Goal: Information Seeking & Learning: Learn about a topic

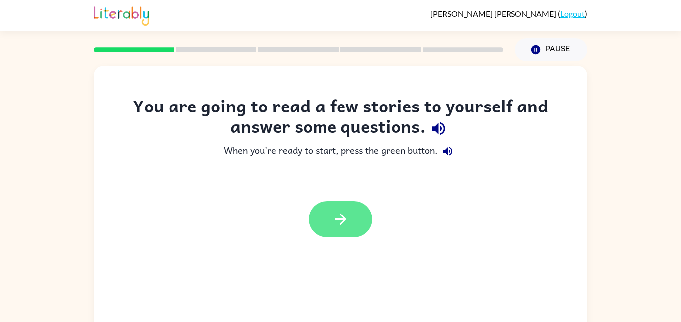
click at [338, 223] on icon "button" at bounding box center [340, 219] width 17 height 17
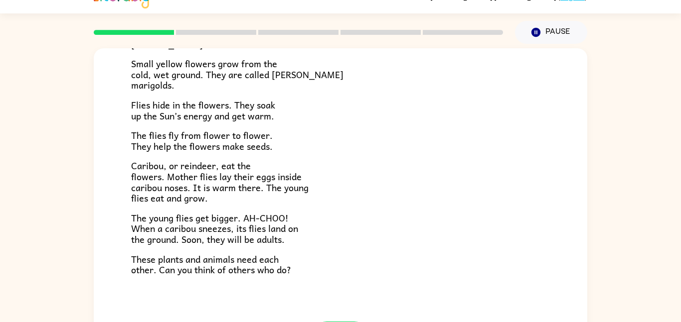
scroll to position [205, 0]
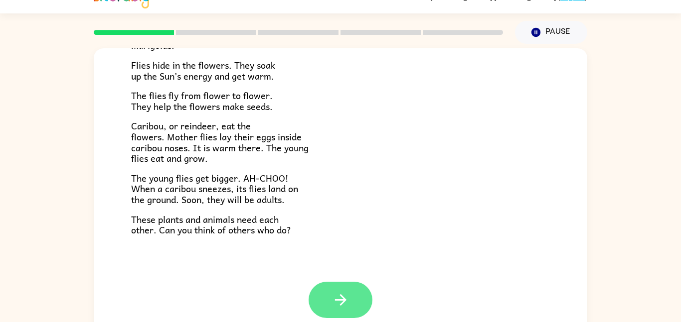
click at [333, 294] on icon "button" at bounding box center [340, 300] width 17 height 17
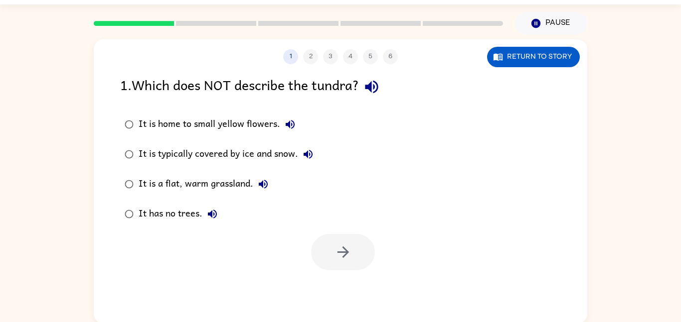
scroll to position [28, 0]
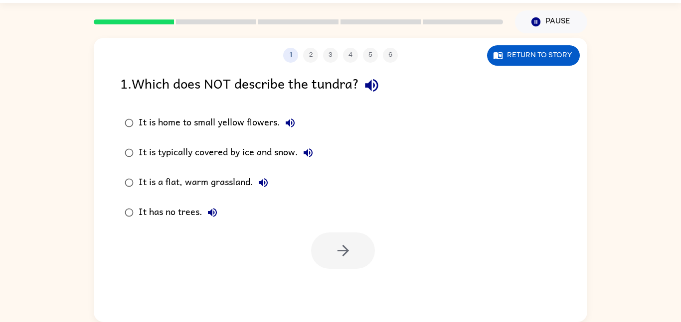
click at [365, 82] on button "button" at bounding box center [371, 85] width 25 height 25
click at [274, 138] on label "It is home to small yellow flowers." at bounding box center [219, 123] width 208 height 30
click at [282, 122] on button "It is home to small yellow flowers." at bounding box center [290, 123] width 20 height 20
click at [312, 155] on icon "button" at bounding box center [308, 153] width 9 height 9
click at [264, 181] on icon "button" at bounding box center [263, 183] width 12 height 12
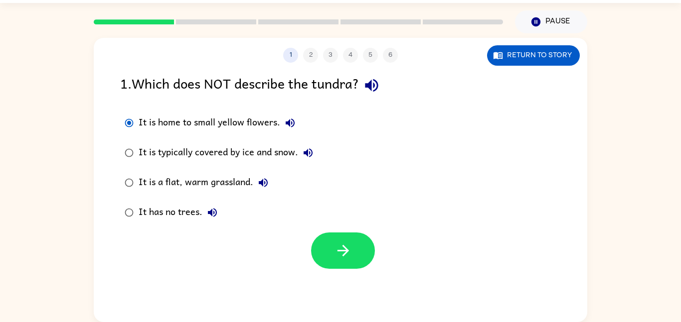
click at [217, 214] on icon "button" at bounding box center [212, 213] width 12 height 12
click at [211, 213] on icon "button" at bounding box center [212, 212] width 9 height 9
click at [180, 211] on div "It has no trees." at bounding box center [181, 213] width 84 height 20
click at [171, 214] on div "It has no trees." at bounding box center [181, 213] width 84 height 20
click at [154, 212] on div "It has no trees." at bounding box center [181, 213] width 84 height 20
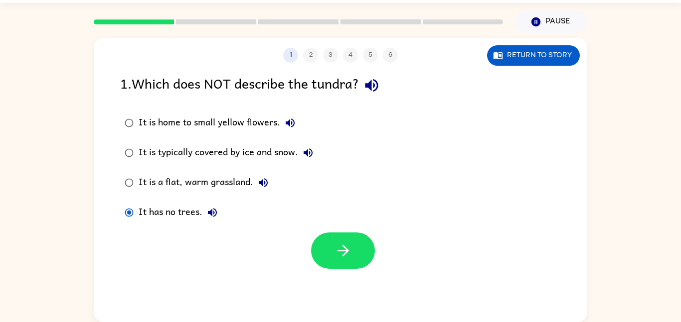
click at [144, 215] on div "It has no trees." at bounding box center [181, 213] width 84 height 20
click at [344, 262] on button "button" at bounding box center [343, 251] width 64 height 36
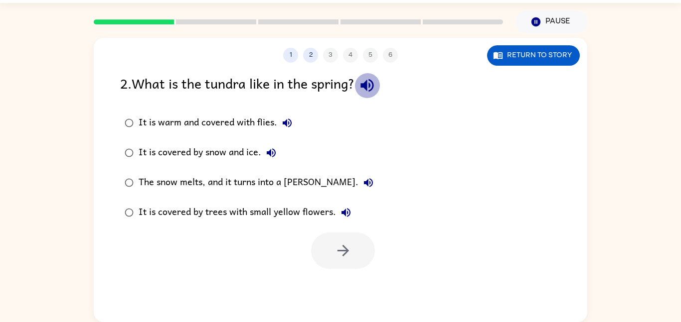
click at [365, 95] on button "button" at bounding box center [366, 85] width 25 height 25
click at [289, 116] on button "It is warm and covered with flies." at bounding box center [287, 123] width 20 height 20
click at [273, 151] on icon "button" at bounding box center [271, 153] width 12 height 12
click at [362, 182] on icon "button" at bounding box center [368, 183] width 12 height 12
click at [351, 204] on div "It is covered by trees with small yellow flowers." at bounding box center [247, 213] width 217 height 20
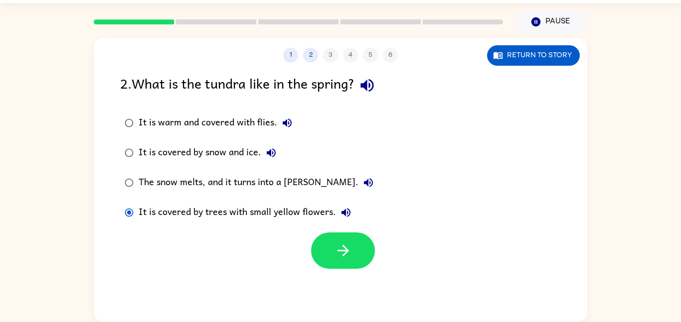
click at [346, 208] on icon "button" at bounding box center [346, 213] width 12 height 12
click at [276, 171] on label "The snow melts, and it turns into a [PERSON_NAME]." at bounding box center [249, 183] width 269 height 30
click at [275, 185] on div "The snow melts, and it turns into a [PERSON_NAME]." at bounding box center [259, 183] width 240 height 20
click at [331, 243] on button "button" at bounding box center [343, 251] width 64 height 36
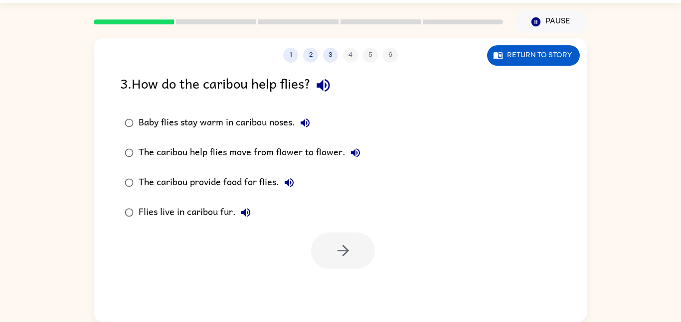
click at [330, 93] on icon "button" at bounding box center [322, 85] width 17 height 17
click at [303, 114] on button "Baby flies stay warm in caribou noses." at bounding box center [305, 123] width 20 height 20
click at [351, 154] on icon "button" at bounding box center [355, 153] width 9 height 9
click at [293, 179] on icon "button" at bounding box center [289, 183] width 12 height 12
click at [252, 207] on button "Flies live in caribou fur." at bounding box center [246, 213] width 20 height 20
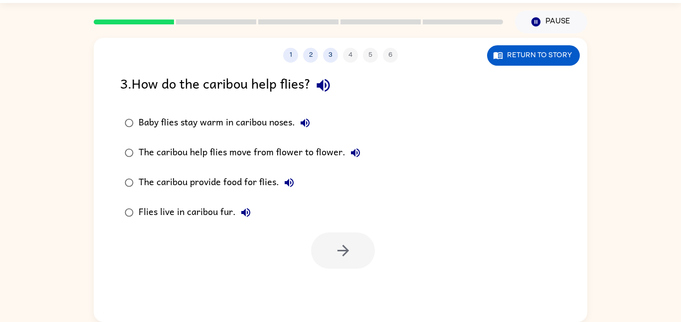
click at [229, 119] on div "Baby flies stay warm in caribou noses." at bounding box center [227, 123] width 176 height 20
click at [218, 120] on div "Baby flies stay warm in caribou noses." at bounding box center [227, 123] width 176 height 20
click at [307, 123] on icon "button" at bounding box center [305, 123] width 9 height 9
click at [231, 123] on div "Baby flies stay warm in caribou noses." at bounding box center [227, 123] width 176 height 20
click at [333, 233] on button "button" at bounding box center [343, 251] width 64 height 36
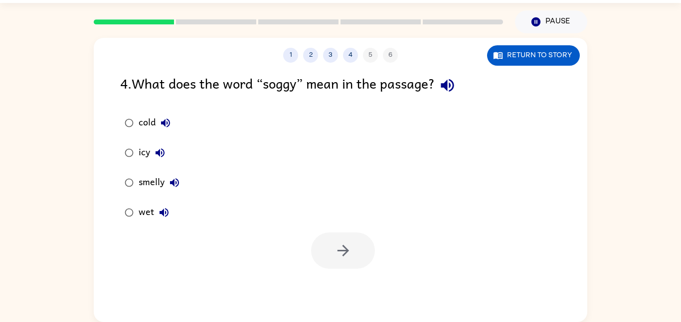
click at [451, 86] on icon "button" at bounding box center [447, 85] width 13 height 13
click at [164, 119] on icon "button" at bounding box center [165, 123] width 12 height 12
click at [161, 155] on icon "button" at bounding box center [160, 153] width 12 height 12
click at [173, 184] on icon "button" at bounding box center [174, 182] width 9 height 9
click at [169, 216] on icon "button" at bounding box center [164, 213] width 12 height 12
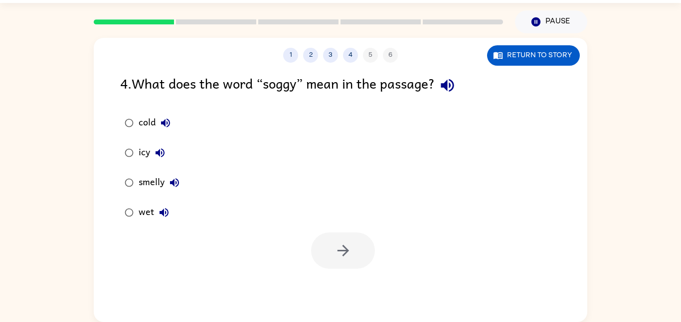
click at [145, 213] on div "wet" at bounding box center [156, 213] width 35 height 20
click at [452, 83] on icon "button" at bounding box center [447, 85] width 13 height 13
click at [340, 253] on icon "button" at bounding box center [342, 250] width 17 height 17
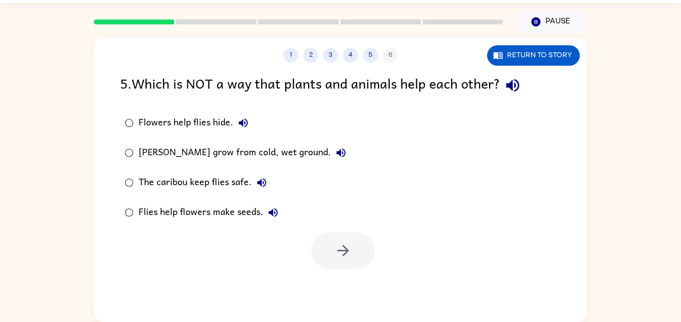
click at [512, 83] on icon "button" at bounding box center [512, 85] width 17 height 17
click at [247, 140] on label "[PERSON_NAME] grow from cold, wet ground." at bounding box center [235, 153] width 241 height 30
click at [247, 120] on icon "button" at bounding box center [243, 123] width 12 height 12
click at [338, 154] on icon "button" at bounding box center [341, 153] width 12 height 12
click at [256, 182] on icon "button" at bounding box center [262, 183] width 12 height 12
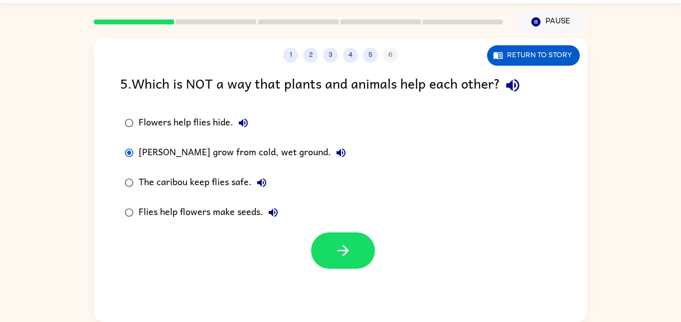
click at [278, 214] on icon "button" at bounding box center [273, 213] width 12 height 12
click at [251, 124] on button "Flowers help flies hide." at bounding box center [243, 123] width 20 height 20
click at [241, 129] on icon "button" at bounding box center [243, 123] width 12 height 12
click at [243, 120] on icon "button" at bounding box center [243, 123] width 9 height 9
click at [206, 129] on div "Flowers help flies hide." at bounding box center [196, 123] width 115 height 20
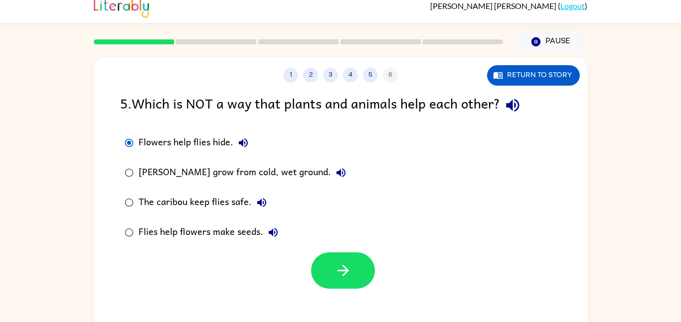
scroll to position [7, 0]
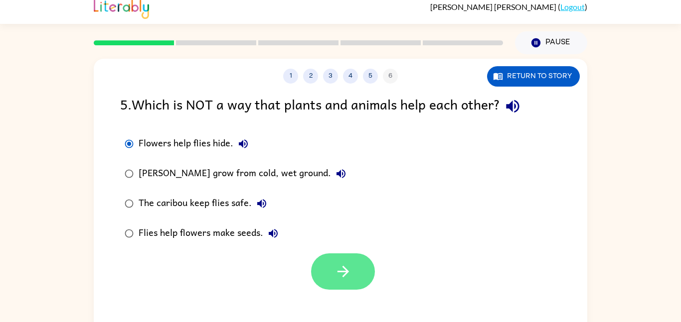
click at [344, 276] on icon "button" at bounding box center [342, 271] width 11 height 11
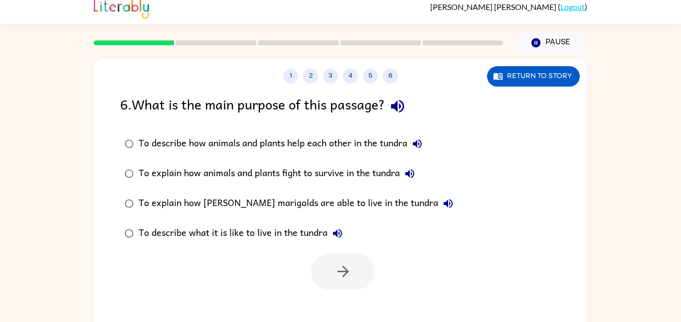
click at [392, 95] on div "6 . What is the main purpose of this passage?" at bounding box center [340, 106] width 441 height 25
click at [405, 106] on icon "button" at bounding box center [397, 106] width 17 height 17
click at [416, 143] on icon "button" at bounding box center [417, 144] width 12 height 12
click at [369, 139] on div "To describe how animals and plants help each other in the tundra" at bounding box center [283, 144] width 289 height 20
click at [329, 272] on button "button" at bounding box center [343, 272] width 64 height 36
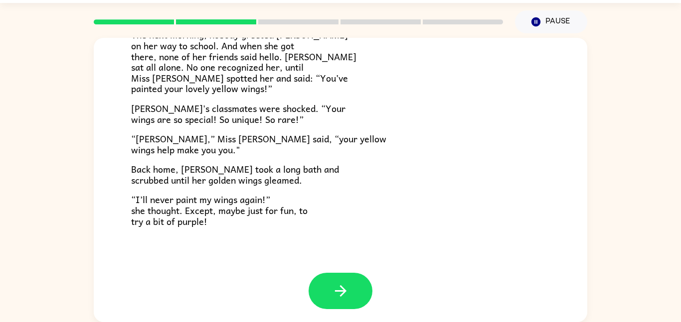
scroll to position [279, 0]
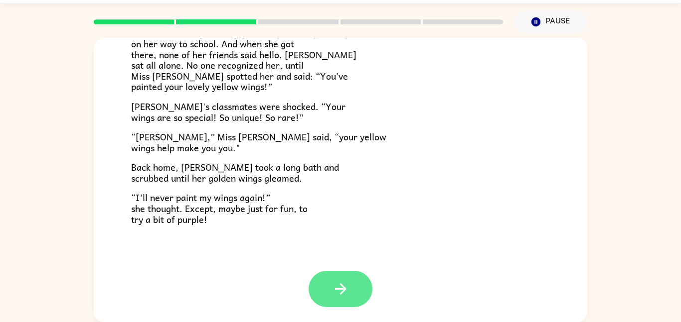
click at [345, 273] on button "button" at bounding box center [340, 289] width 64 height 36
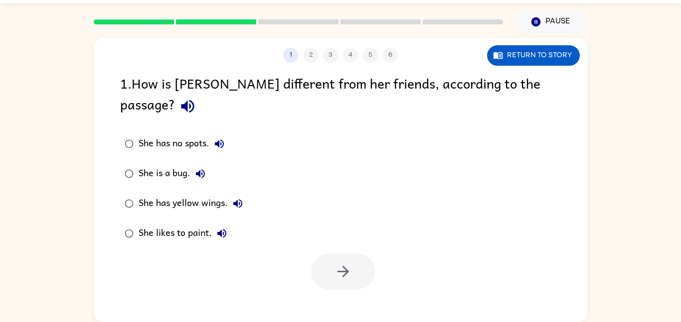
scroll to position [0, 0]
click at [200, 96] on button "button" at bounding box center [187, 106] width 25 height 25
click at [253, 189] on label "She has yellow wings." at bounding box center [184, 204] width 138 height 30
click at [241, 198] on icon "button" at bounding box center [238, 204] width 12 height 12
click at [344, 266] on icon "button" at bounding box center [342, 271] width 11 height 11
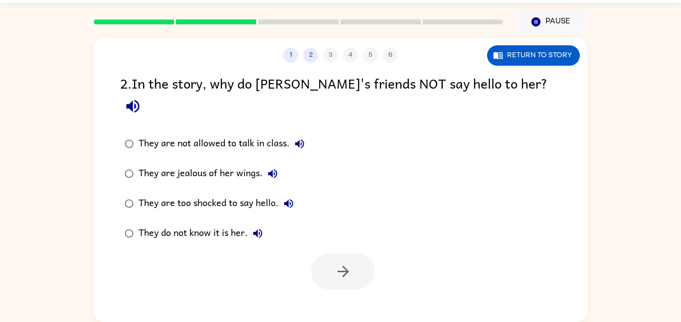
click at [142, 98] on icon "button" at bounding box center [132, 106] width 17 height 17
click at [568, 249] on div at bounding box center [340, 269] width 493 height 41
click at [302, 138] on icon "button" at bounding box center [300, 144] width 12 height 12
click at [273, 164] on button "They are jealous of her wings." at bounding box center [273, 174] width 20 height 20
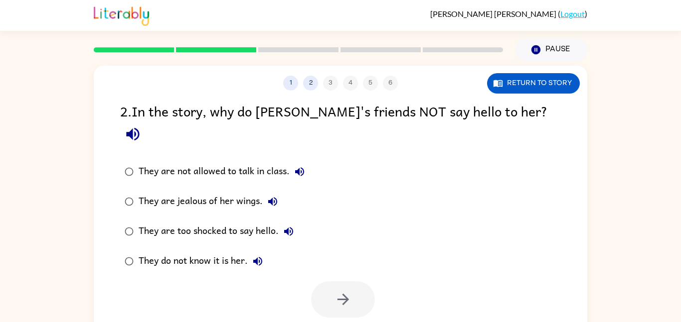
click at [292, 222] on button "They are too shocked to say hello." at bounding box center [289, 232] width 20 height 20
click at [263, 256] on icon "button" at bounding box center [258, 262] width 12 height 12
click at [266, 252] on button "They do not know it is her." at bounding box center [258, 262] width 20 height 20
click at [288, 226] on icon "button" at bounding box center [289, 232] width 12 height 12
click at [242, 247] on label "They do not know it is her." at bounding box center [215, 262] width 200 height 30
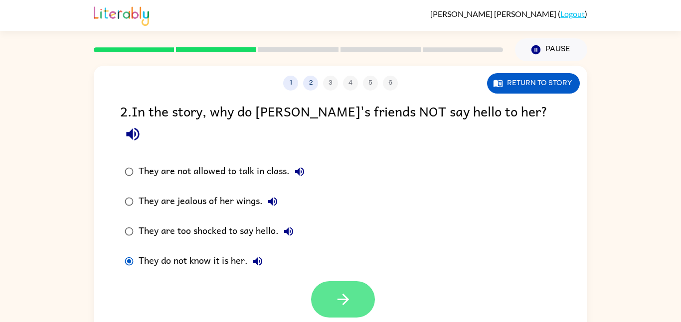
click at [347, 291] on icon "button" at bounding box center [342, 299] width 17 height 17
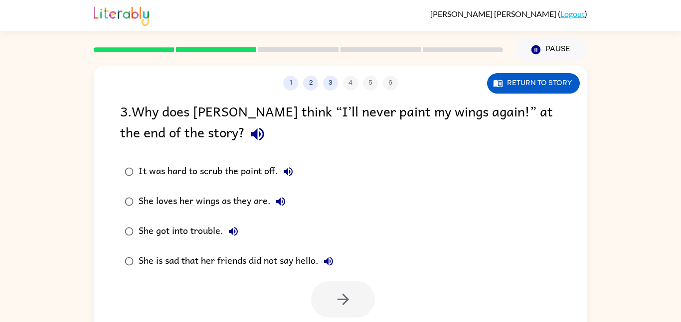
click at [251, 134] on icon "button" at bounding box center [257, 134] width 13 height 13
click at [290, 170] on icon "button" at bounding box center [288, 172] width 12 height 12
click at [290, 201] on button "She loves her wings as they are." at bounding box center [281, 202] width 20 height 20
click at [236, 226] on icon "button" at bounding box center [233, 232] width 12 height 12
click at [331, 254] on button "She is sad that her friends did not say hello." at bounding box center [328, 262] width 20 height 20
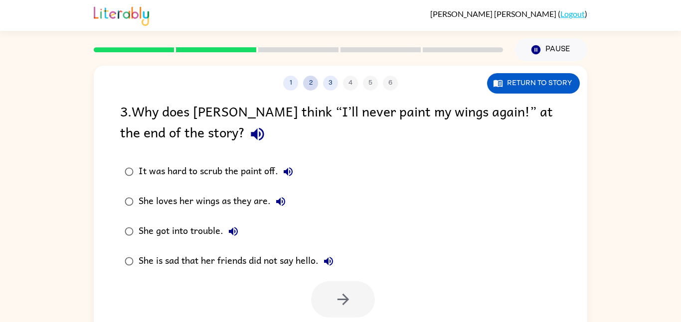
click at [315, 88] on button "2" at bounding box center [310, 83] width 15 height 15
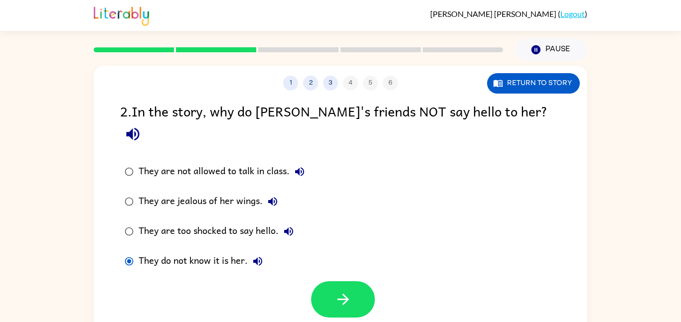
click at [259, 257] on icon "button" at bounding box center [257, 261] width 9 height 9
click at [349, 291] on icon "button" at bounding box center [342, 299] width 17 height 17
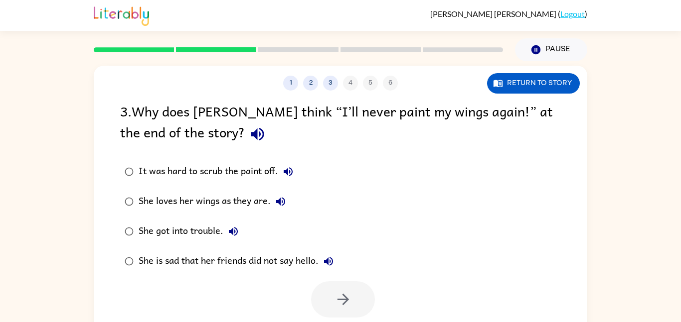
click at [287, 175] on icon "button" at bounding box center [288, 172] width 12 height 12
click at [279, 200] on icon "button" at bounding box center [281, 202] width 12 height 12
click at [241, 227] on button "She got into trouble." at bounding box center [233, 232] width 20 height 20
click at [334, 265] on icon "button" at bounding box center [328, 262] width 12 height 12
click at [217, 227] on div "She got into trouble." at bounding box center [191, 232] width 105 height 20
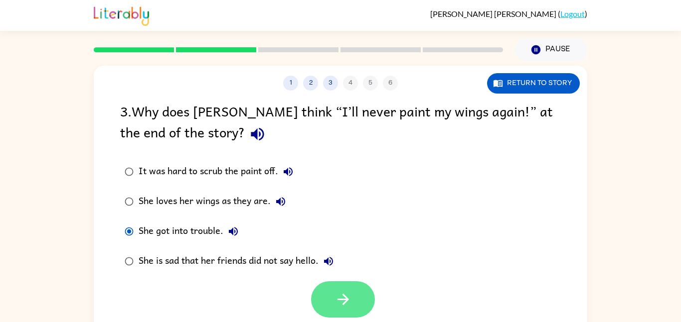
click at [360, 302] on button "button" at bounding box center [343, 300] width 64 height 36
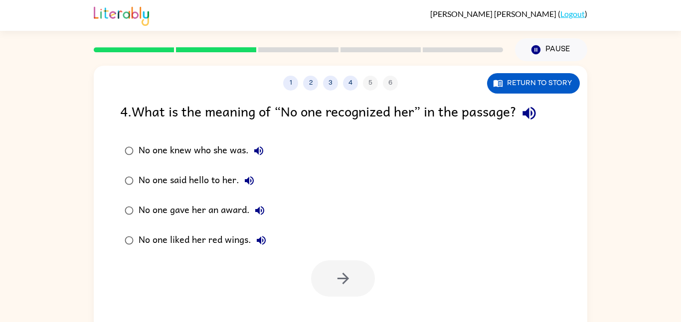
click at [266, 154] on button "No one knew who she was." at bounding box center [259, 151] width 20 height 20
click at [532, 109] on icon "button" at bounding box center [528, 113] width 13 height 13
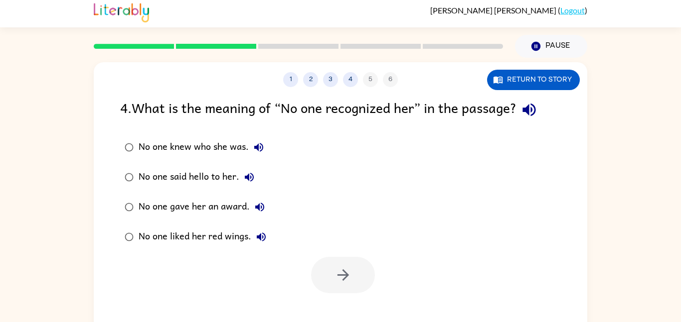
scroll to position [6, 0]
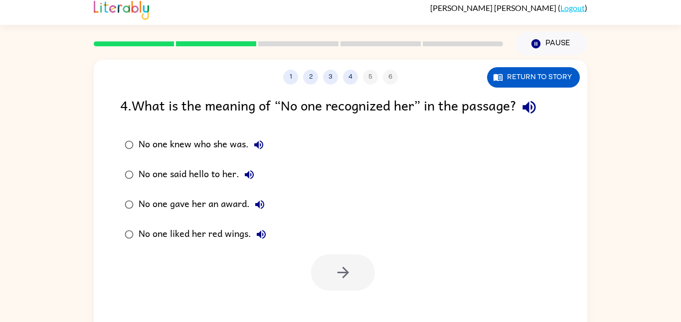
click at [250, 138] on div "No one knew who she was." at bounding box center [204, 145] width 130 height 20
click at [262, 143] on icon "button" at bounding box center [259, 145] width 12 height 12
click at [249, 151] on div "No one knew who she was." at bounding box center [204, 145] width 130 height 20
click at [258, 143] on icon "button" at bounding box center [258, 145] width 9 height 9
click at [255, 144] on icon "button" at bounding box center [259, 145] width 12 height 12
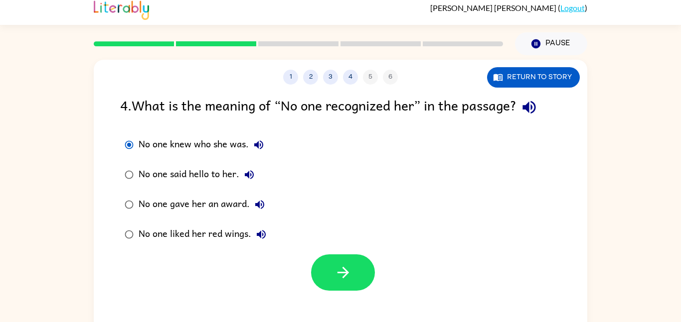
click at [256, 141] on icon "button" at bounding box center [259, 145] width 12 height 12
click at [244, 177] on icon "button" at bounding box center [249, 175] width 12 height 12
click at [257, 207] on icon "button" at bounding box center [260, 205] width 12 height 12
click at [266, 235] on icon "button" at bounding box center [261, 235] width 12 height 12
click at [222, 155] on div "No one knew who she was." at bounding box center [204, 145] width 130 height 20
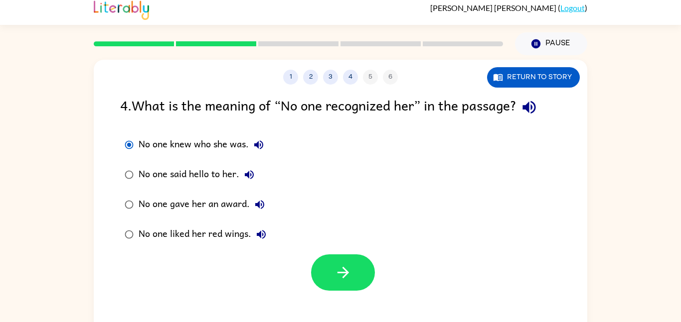
click at [198, 148] on div "No one knew who she was." at bounding box center [204, 145] width 130 height 20
click at [334, 267] on icon "button" at bounding box center [342, 272] width 17 height 17
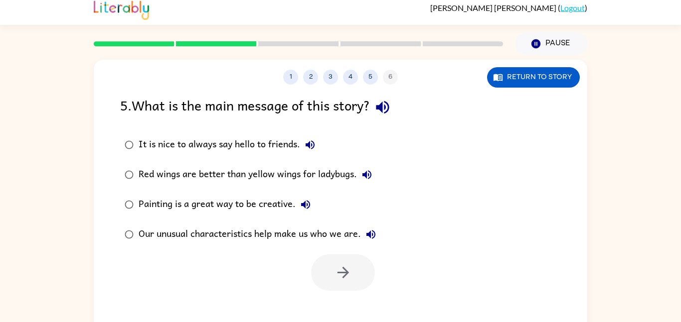
click at [385, 110] on icon "button" at bounding box center [382, 107] width 13 height 13
click at [312, 146] on icon "button" at bounding box center [309, 145] width 9 height 9
click at [363, 177] on icon "button" at bounding box center [367, 175] width 12 height 12
click at [303, 203] on icon "button" at bounding box center [305, 204] width 9 height 9
click at [368, 229] on icon "button" at bounding box center [371, 235] width 12 height 12
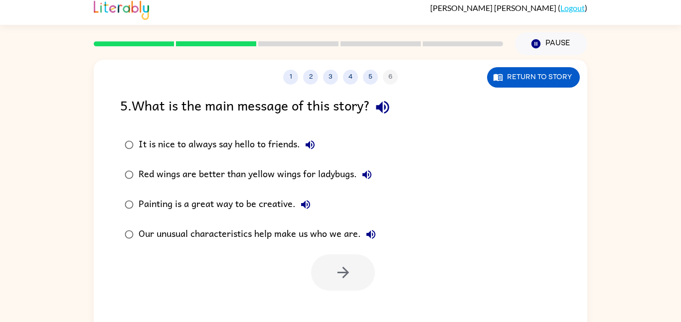
click at [206, 239] on div "Our unusual characteristics help make us who we are." at bounding box center [260, 235] width 242 height 20
click at [333, 261] on button "button" at bounding box center [343, 273] width 64 height 36
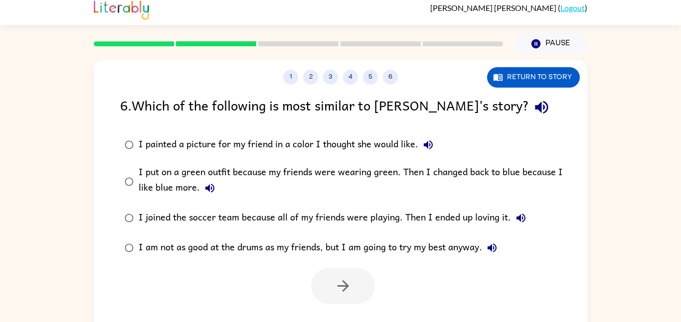
click at [529, 105] on button "button" at bounding box center [541, 107] width 25 height 25
click at [425, 141] on icon "button" at bounding box center [428, 145] width 12 height 12
click at [218, 192] on button "I put on a green outfit because my friends were wearing green. Then I changed b…" at bounding box center [210, 188] width 20 height 20
click at [524, 224] on icon "button" at bounding box center [521, 218] width 12 height 12
click at [502, 249] on button "I am not as good at the drums as my friends, but I am going to try my best anyw…" at bounding box center [492, 248] width 20 height 20
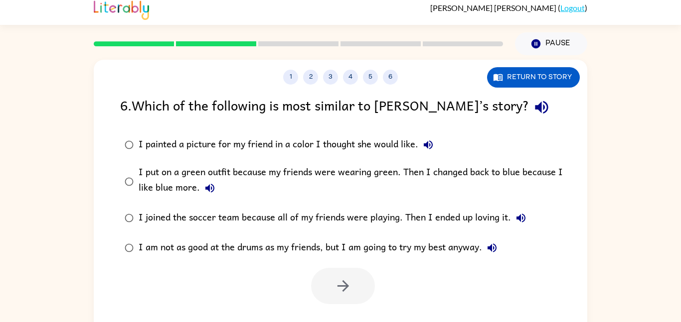
click at [668, 288] on div "1 2 3 4 5 6 Return to story 6 . Which of the following is most similar to [PERS…" at bounding box center [340, 199] width 681 height 289
click at [426, 152] on button "I painted a picture for my friend in a color I thought she would like." at bounding box center [428, 145] width 20 height 20
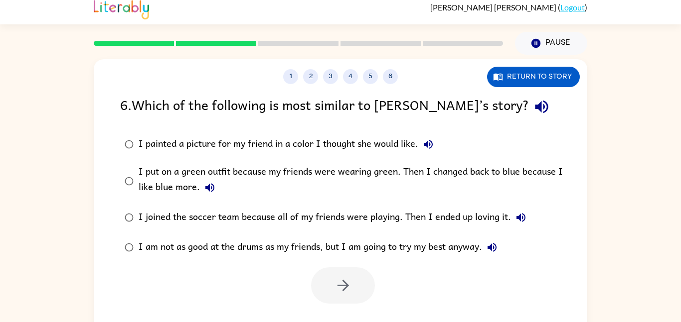
scroll to position [7, 0]
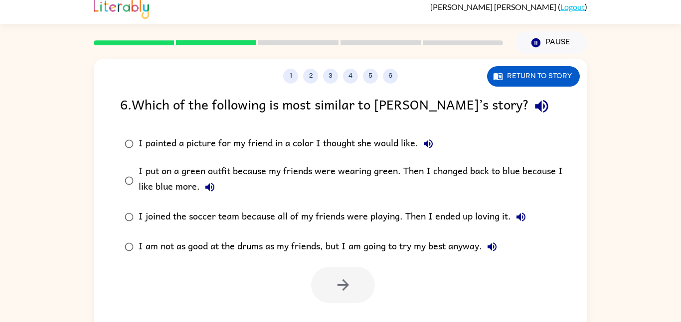
click at [214, 189] on icon "button" at bounding box center [210, 187] width 12 height 12
click at [285, 169] on div "I put on a green outfit because my friends were wearing green. Then I changed b…" at bounding box center [357, 180] width 436 height 33
click at [344, 295] on button "button" at bounding box center [343, 285] width 64 height 36
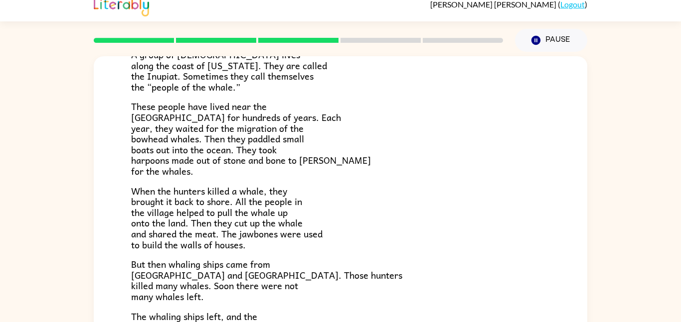
scroll to position [90, 0]
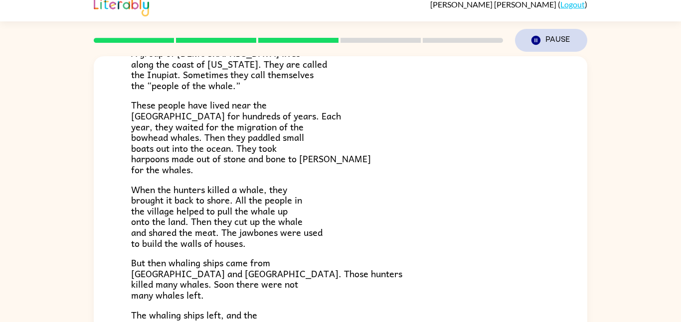
click at [539, 37] on icon "button" at bounding box center [535, 40] width 9 height 9
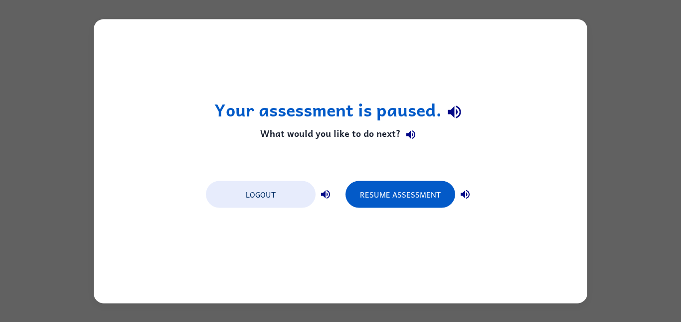
scroll to position [0, 0]
click at [255, 205] on button "Logout" at bounding box center [261, 194] width 110 height 27
